Goal: Task Accomplishment & Management: Use online tool/utility

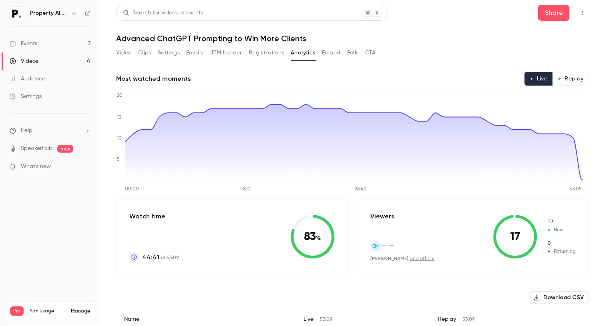
click at [142, 54] on button "Clips" at bounding box center [144, 52] width 13 height 13
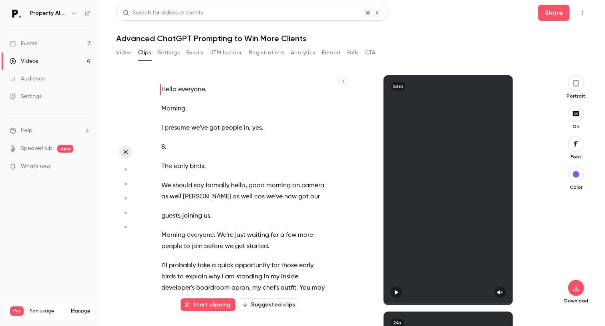
click at [128, 169] on icon "button" at bounding box center [125, 170] width 7 height 6
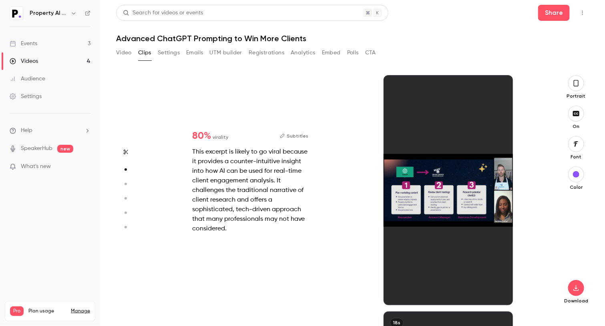
scroll to position [236, 0]
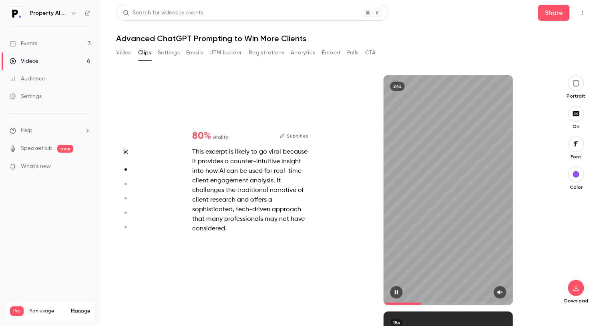
click at [437, 219] on div "24s" at bounding box center [447, 190] width 129 height 230
click at [577, 81] on icon "button" at bounding box center [576, 83] width 6 height 9
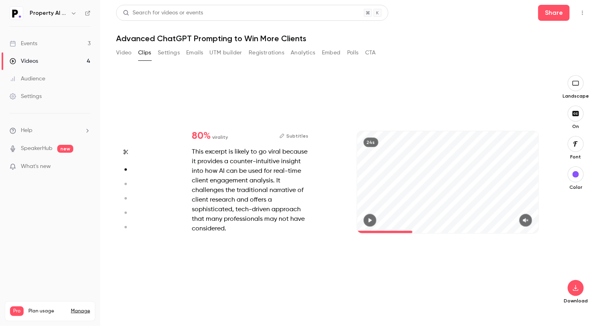
click at [477, 109] on div "24s" at bounding box center [448, 190] width 198 height 230
click at [441, 182] on div "24s" at bounding box center [448, 182] width 182 height 102
click at [463, 110] on div "24s" at bounding box center [448, 190] width 198 height 230
click at [441, 182] on div "24s" at bounding box center [448, 182] width 182 height 102
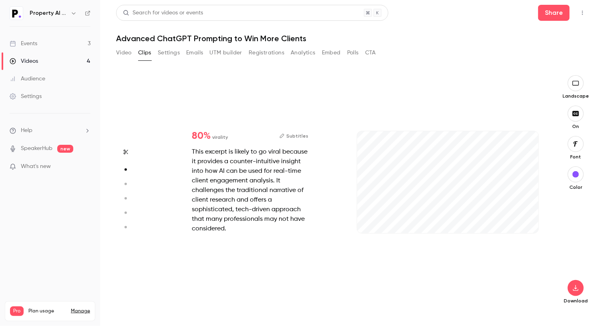
drag, startPoint x: 428, startPoint y: 230, endPoint x: 329, endPoint y: 234, distance: 98.5
click at [329, 234] on div "80 % virality Subtitles This excerpt is likely to go viral because it provides …" at bounding box center [348, 190] width 395 height 230
click at [526, 223] on icon "button" at bounding box center [525, 221] width 6 height 6
type input "***"
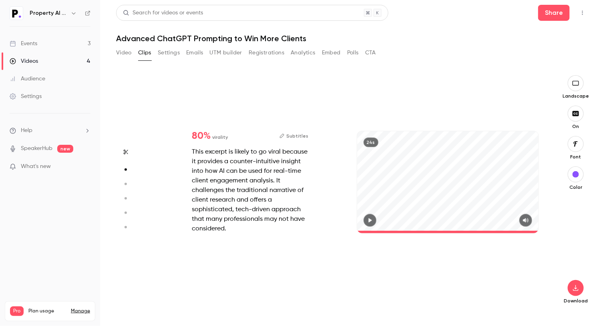
click at [493, 142] on div "24s" at bounding box center [448, 182] width 182 height 102
click at [368, 217] on button "button" at bounding box center [369, 220] width 13 height 13
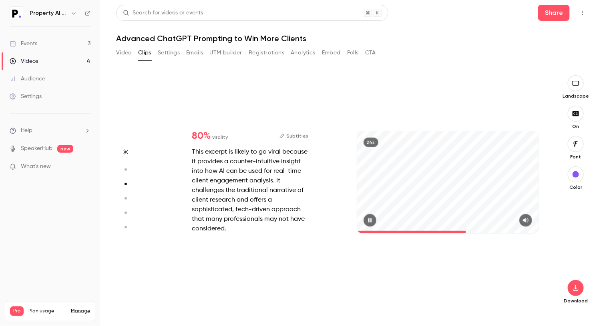
type input "*"
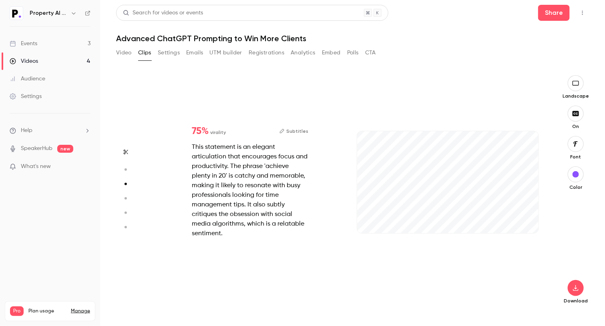
scroll to position [473, 0]
click at [458, 188] on div "18s" at bounding box center [448, 182] width 182 height 102
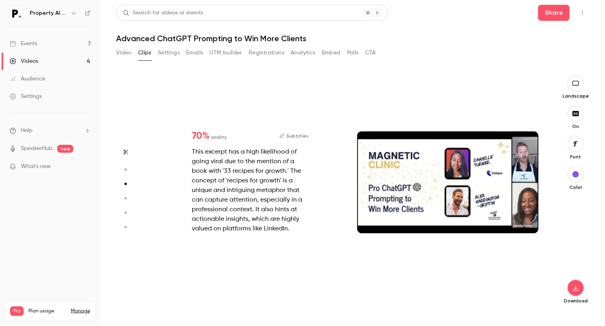
type input "*"
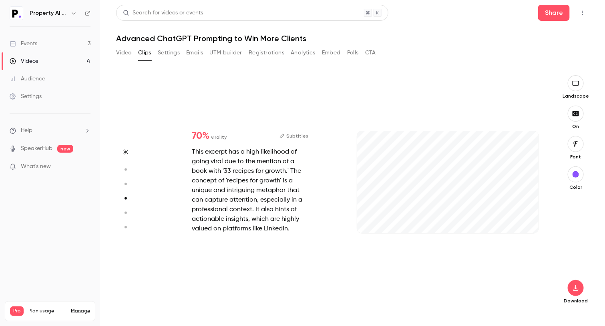
scroll to position [710, 0]
click at [360, 231] on span at bounding box center [359, 232] width 4 height 2
click at [527, 218] on icon "button" at bounding box center [525, 221] width 6 height 6
click at [368, 220] on icon "button" at bounding box center [370, 221] width 6 height 6
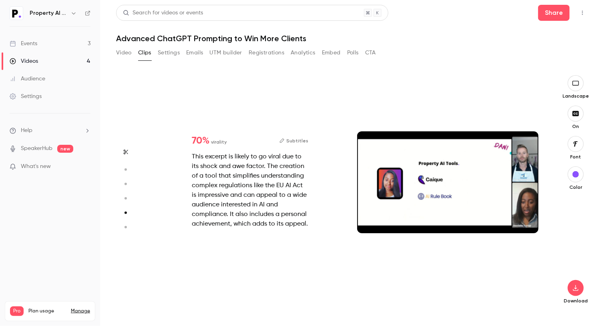
type input "*"
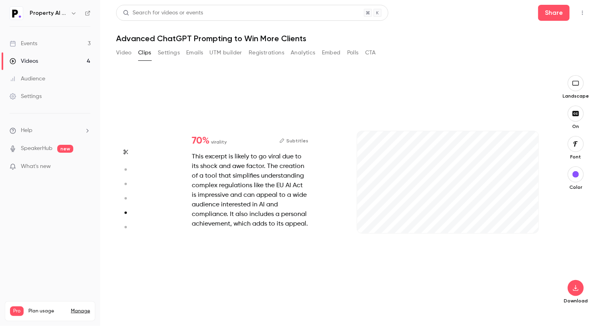
scroll to position [946, 0]
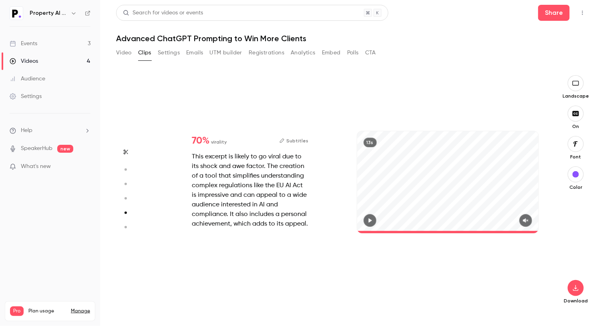
type input "*"
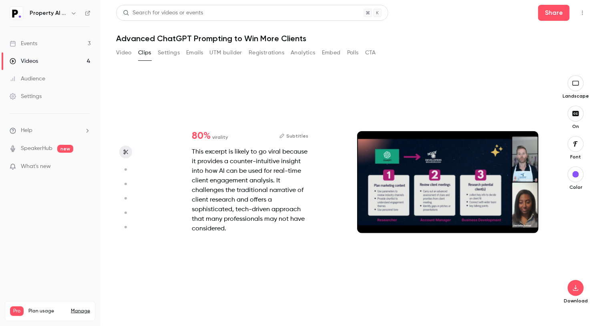
scroll to position [0, 0]
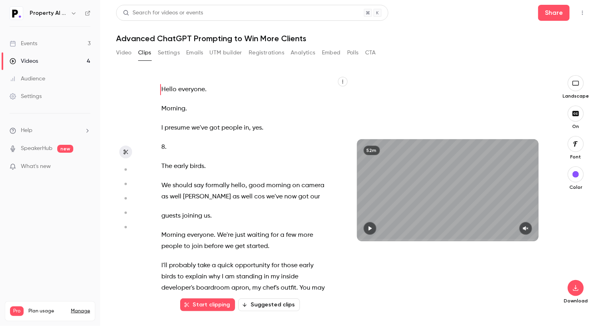
click at [344, 82] on icon "button" at bounding box center [342, 81] width 5 height 5
click at [344, 82] on div at bounding box center [302, 163] width 605 height 326
click at [519, 120] on div "52m" at bounding box center [448, 190] width 198 height 230
click at [483, 84] on div "52m" at bounding box center [448, 190] width 198 height 230
click at [412, 108] on div "52m" at bounding box center [448, 190] width 198 height 230
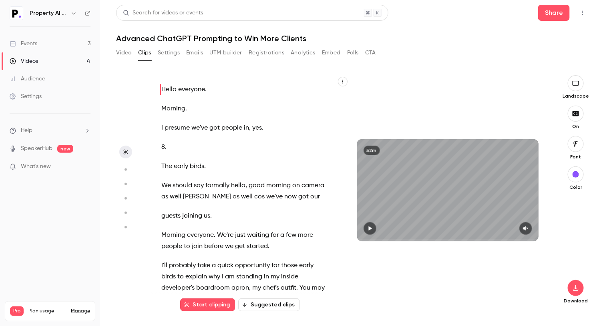
click at [213, 306] on button "Start clipping" at bounding box center [207, 304] width 55 height 13
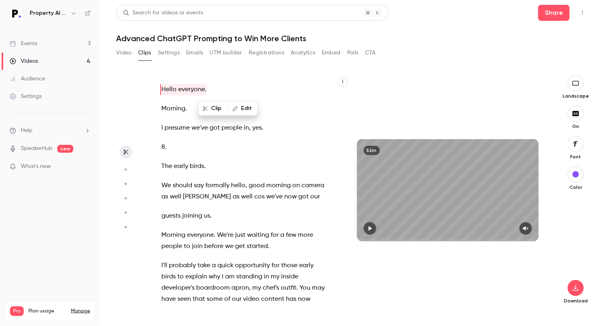
click at [444, 47] on div "Video Clips Settings Emails UTM builder Registrations Analytics Embed Polls CTA" at bounding box center [352, 54] width 473 height 16
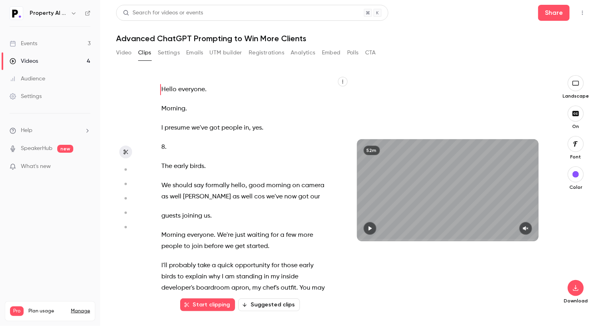
click at [277, 304] on button "Suggested clips" at bounding box center [269, 304] width 62 height 13
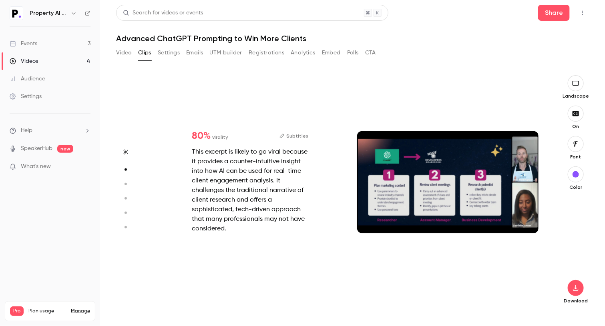
scroll to position [236, 0]
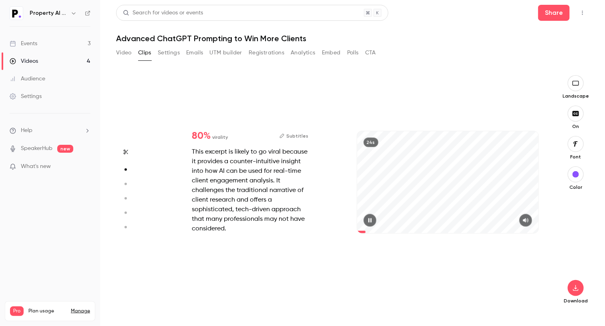
type input "*"
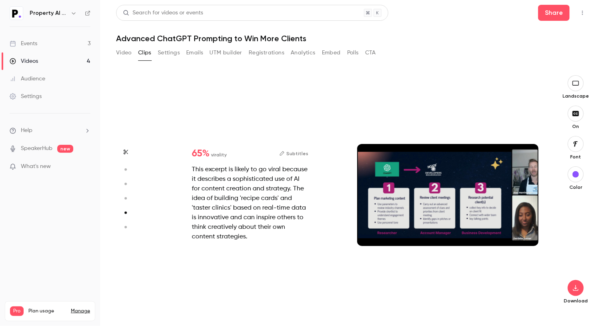
type input "*"
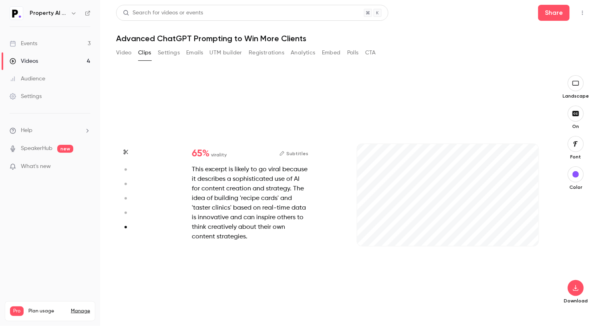
type input "*"
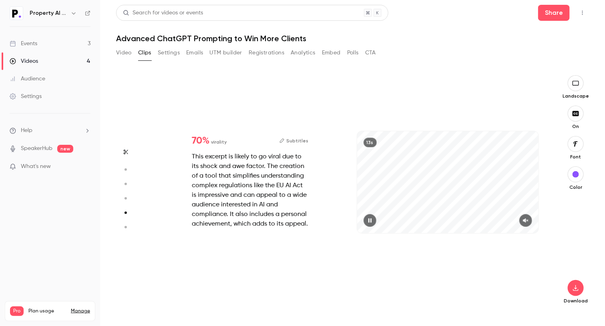
type input "*"
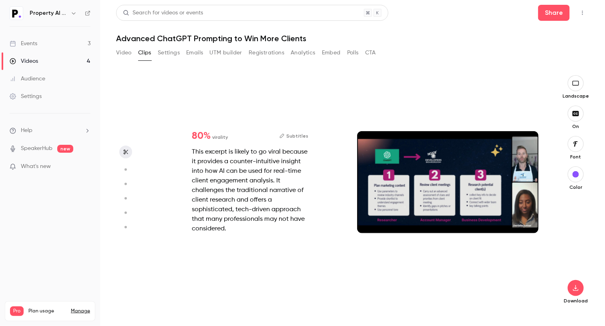
scroll to position [0, 0]
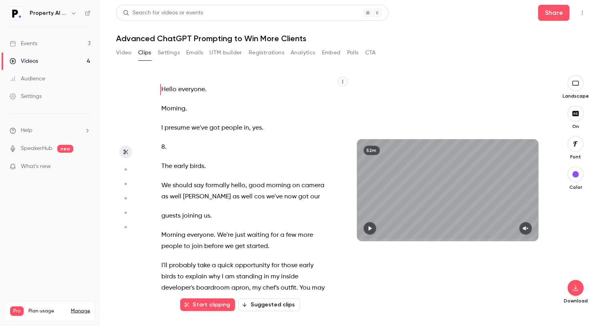
click at [121, 56] on button "Video" at bounding box center [124, 52] width 16 height 13
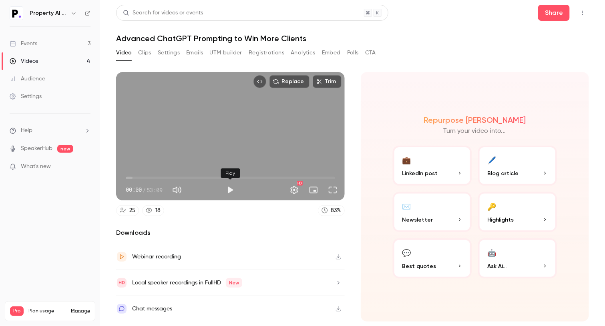
click at [234, 187] on button "Play" at bounding box center [230, 190] width 16 height 16
click at [230, 188] on button "Pause" at bounding box center [230, 190] width 16 height 16
click at [265, 215] on div "25 18 83 %" at bounding box center [230, 210] width 228 height 11
click at [337, 262] on button "button" at bounding box center [338, 256] width 13 height 13
click at [444, 60] on div "Video Clips Settings Emails UTM builder Registrations Analytics Embed Polls CTA" at bounding box center [352, 54] width 473 height 16
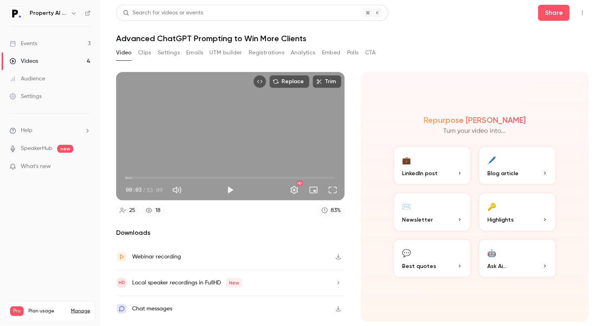
click at [443, 104] on div "Repurpose Ai Turn your video into... 💼 LinkedIn post 🖊️ Blog article ✉️ Newslet…" at bounding box center [475, 197] width 228 height 250
click at [461, 171] on icon "button" at bounding box center [459, 173] width 5 height 5
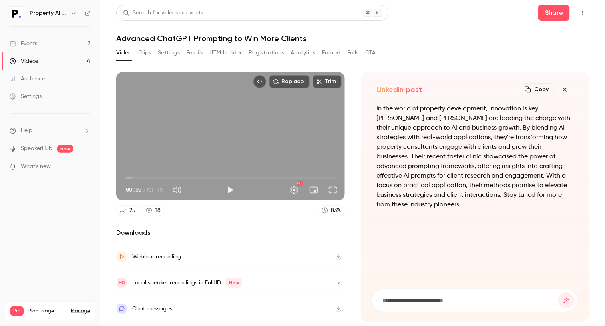
click at [563, 92] on icon "button" at bounding box center [565, 89] width 10 height 6
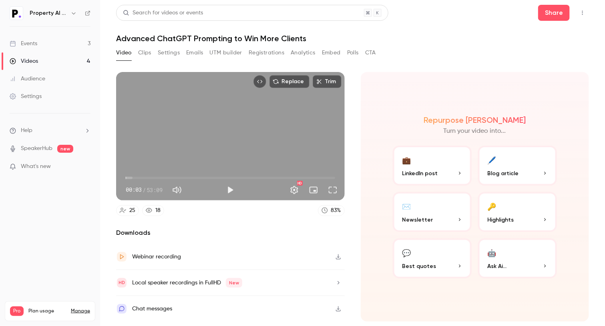
type input "***"
click at [349, 190] on section "Replace Trim 00:03 00:03 / 53:09 HD 25 18 83 % Downloads Webinar recording Loca…" at bounding box center [352, 189] width 473 height 234
click at [365, 228] on div "Repurpose Ai Turn your video into... 💼 LinkedIn post 🖊️ Blog article ✉️ Newslet…" at bounding box center [475, 197] width 228 height 250
click at [428, 62] on div "Replace Trim 00:03 00:03 / 53:09 HD 25 18 83 % Downloads Webinar recording Loca…" at bounding box center [352, 184] width 473 height 244
click at [15, 10] on img at bounding box center [16, 13] width 13 height 13
